Goal: Obtain resource: Download file/media

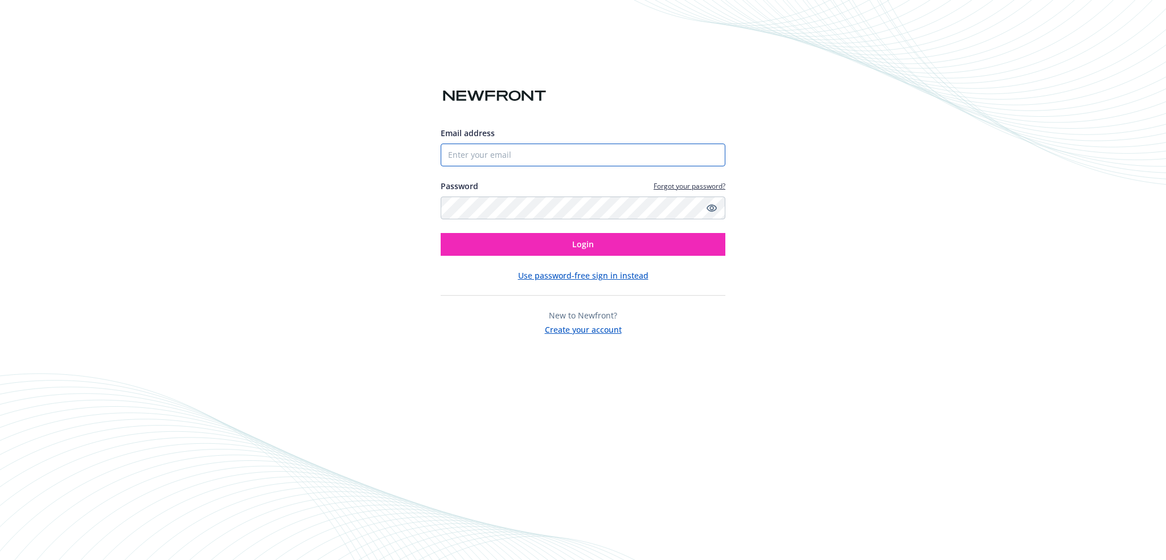
click at [456, 158] on input "Email address" at bounding box center [583, 154] width 285 height 23
type input "[PERSON_NAME][EMAIL_ADDRESS][PERSON_NAME][DOMAIN_NAME]"
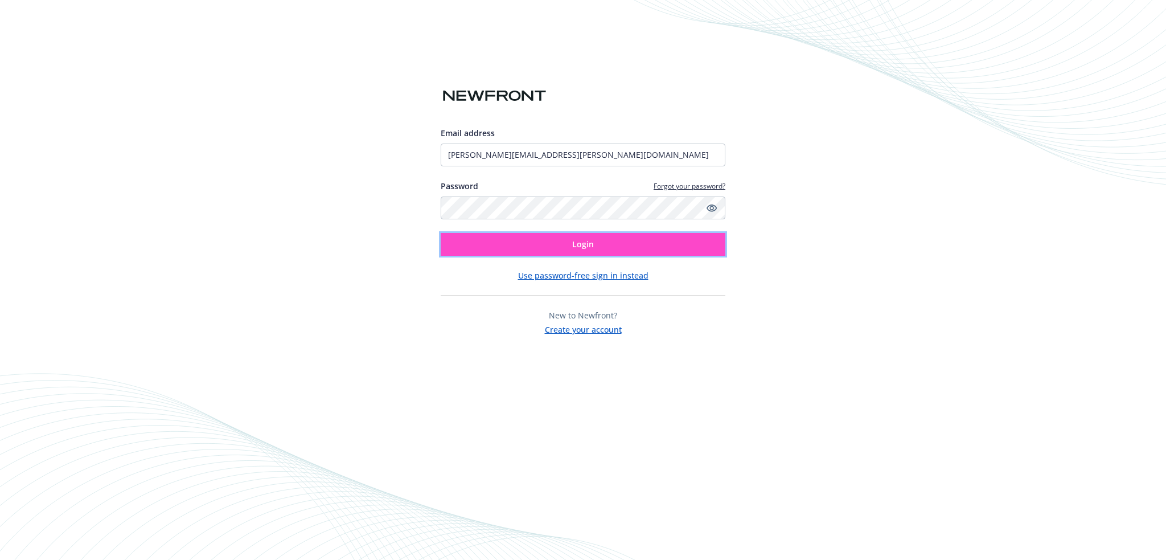
click at [513, 246] on button "Login" at bounding box center [583, 244] width 285 height 23
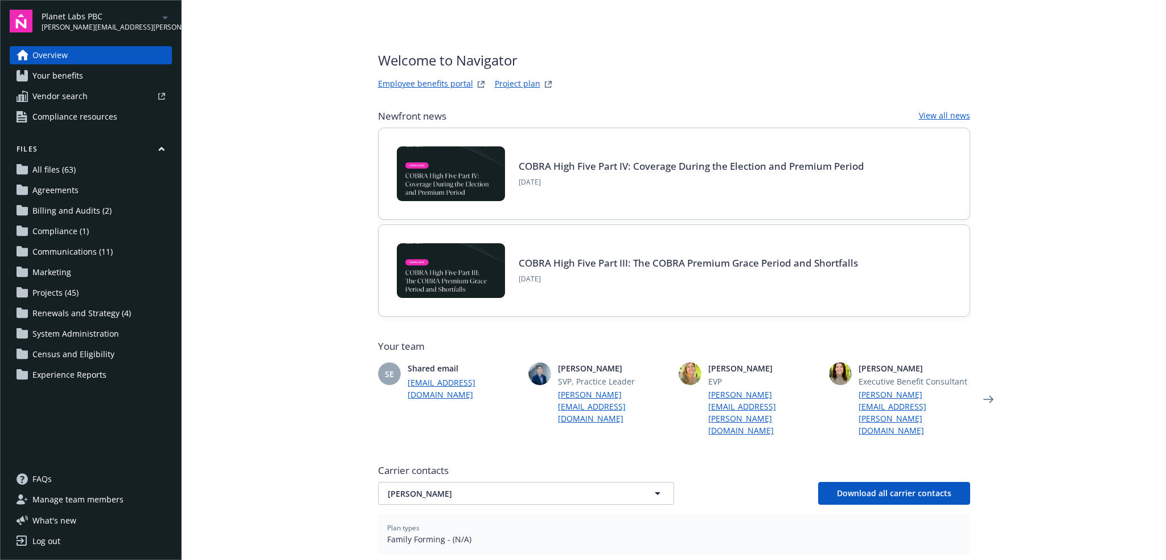
click at [163, 16] on icon "arrowDropDown" at bounding box center [165, 18] width 14 height 14
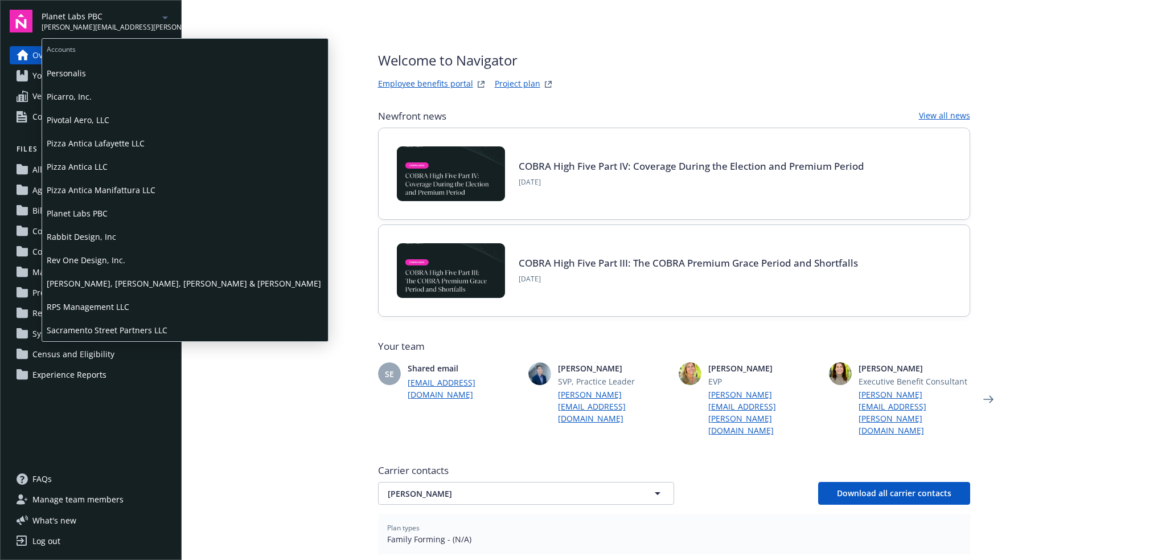
scroll to position [1043, 0]
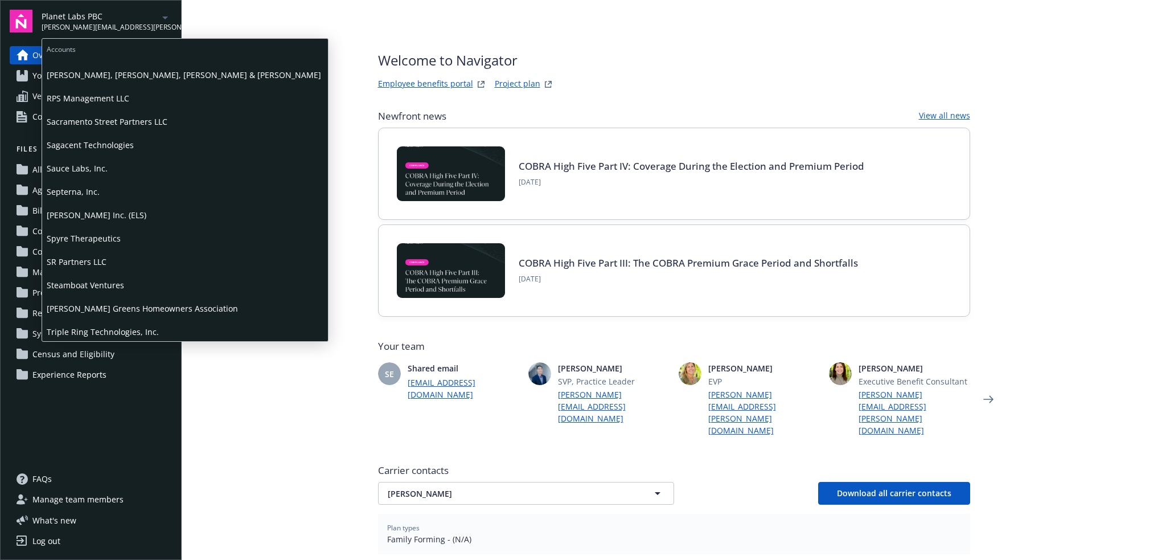
click at [105, 193] on span "Septerna, Inc." at bounding box center [185, 191] width 277 height 23
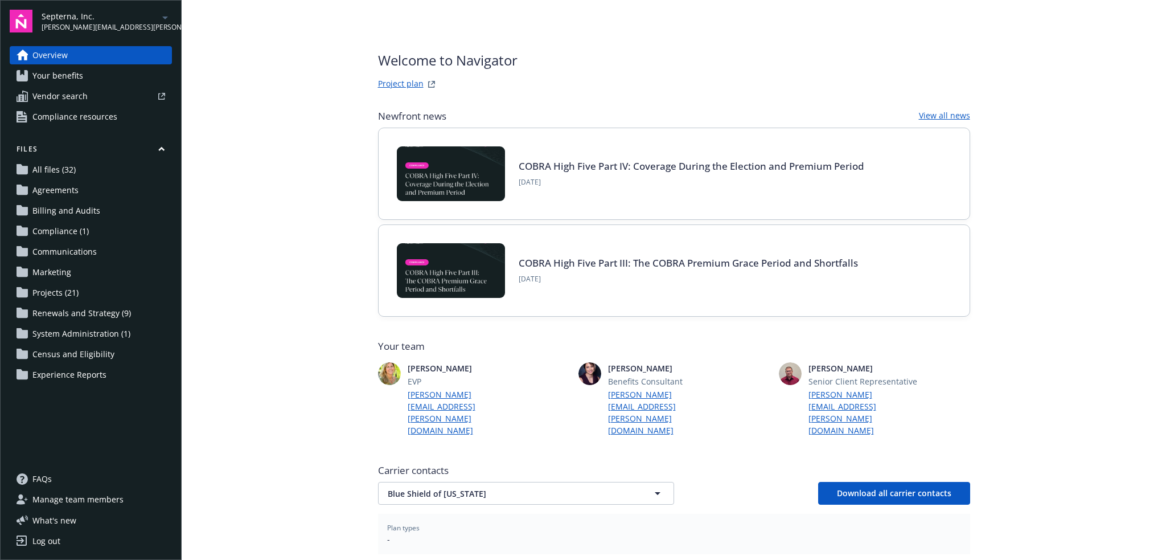
click at [401, 85] on link "Project plan" at bounding box center [401, 84] width 46 height 14
